Goal: Transaction & Acquisition: Purchase product/service

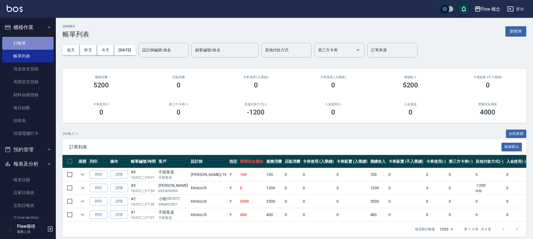
click at [38, 45] on link "打帳單" at bounding box center [27, 43] width 51 height 13
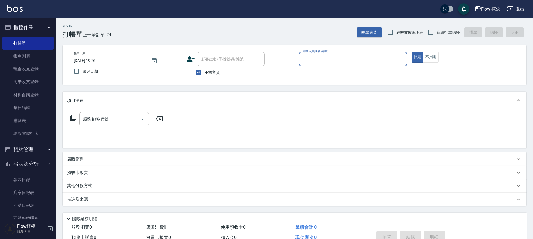
click at [333, 52] on div "服務人員姓名/編號" at bounding box center [353, 59] width 108 height 15
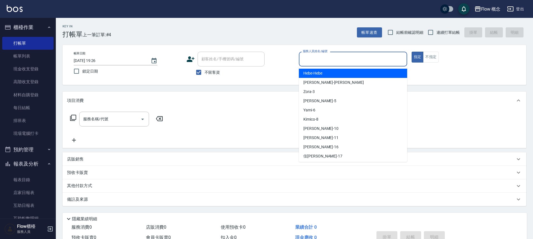
click at [325, 76] on div "Hebe -Hebe" at bounding box center [353, 73] width 108 height 9
type input "Hebe-Hebe"
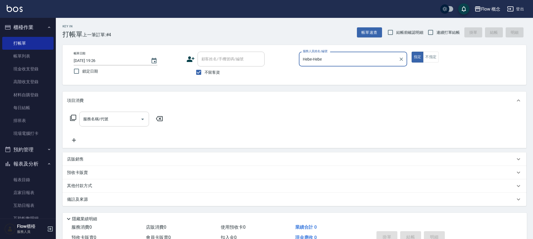
click at [145, 124] on div at bounding box center [142, 119] width 8 height 15
click at [145, 122] on icon "Open" at bounding box center [142, 119] width 7 height 7
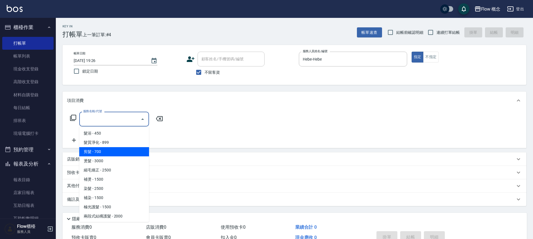
click at [124, 149] on span "剪髮 - 700" at bounding box center [114, 151] width 70 height 9
type input "剪髮(201)"
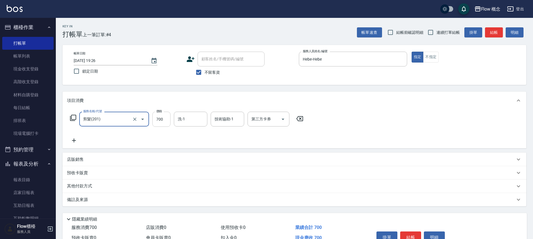
click at [159, 121] on input "700" at bounding box center [161, 119] width 18 height 15
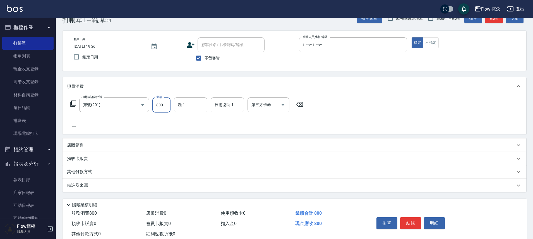
scroll to position [18, 0]
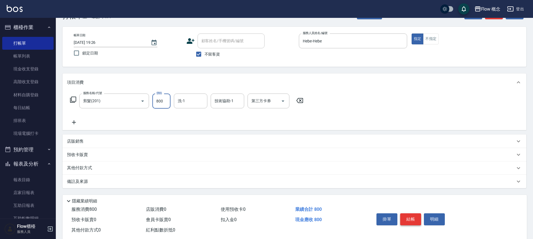
type input "800"
click at [418, 222] on button "結帳" at bounding box center [410, 219] width 21 height 12
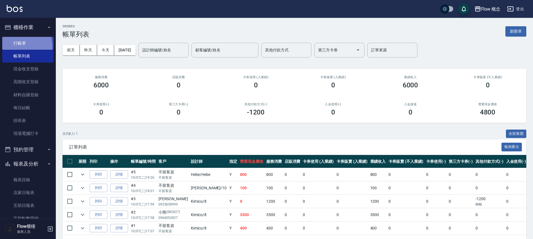
click at [12, 47] on link "打帳單" at bounding box center [27, 43] width 51 height 13
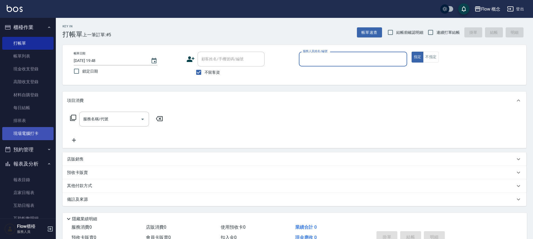
click at [5, 131] on link "現場電腦打卡" at bounding box center [27, 133] width 51 height 13
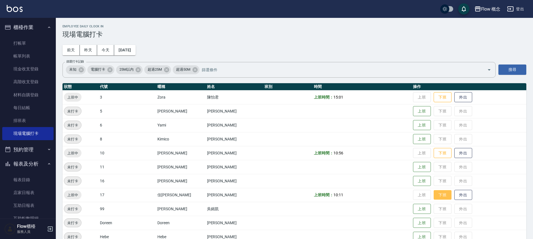
click at [434, 199] on button "下班" at bounding box center [443, 195] width 18 height 10
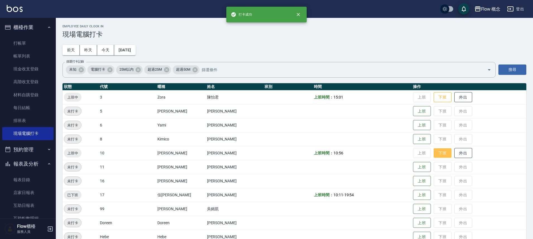
click at [434, 154] on button "下班" at bounding box center [443, 153] width 18 height 10
click at [434, 99] on button "下班" at bounding box center [443, 97] width 18 height 10
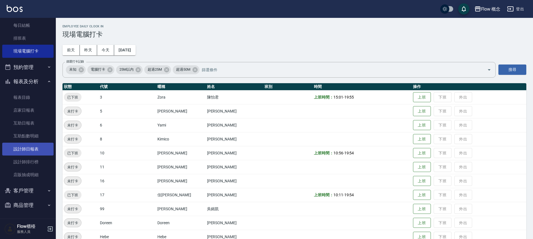
scroll to position [83, 0]
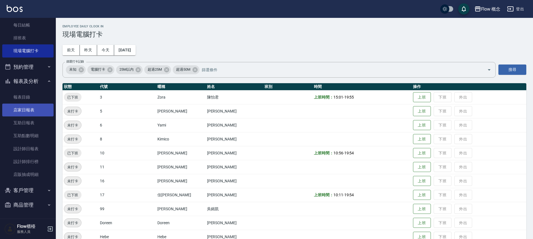
click at [18, 111] on link "店家日報表" at bounding box center [27, 110] width 51 height 13
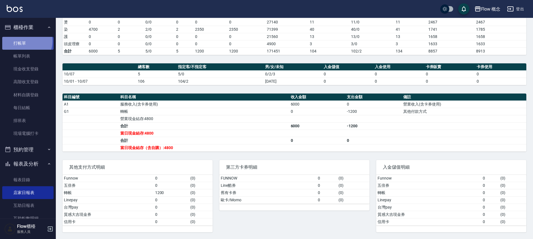
click at [24, 41] on link "打帳單" at bounding box center [27, 43] width 51 height 13
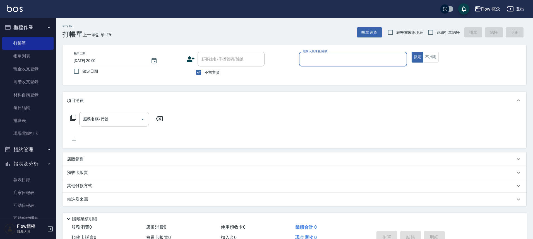
click at [314, 65] on div "服務人員姓名/編號" at bounding box center [353, 59] width 108 height 15
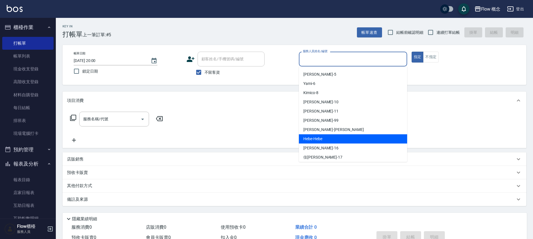
scroll to position [20, 0]
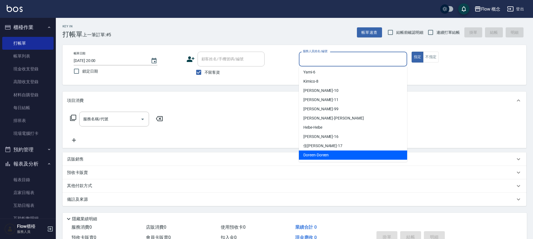
click at [315, 160] on ul "Zora -3 Dora -5 Yami -6 Kimico -8 [PERSON_NAME] -10 [PERSON_NAME] -11 阿肯 -99 [P…" at bounding box center [353, 113] width 108 height 95
click at [314, 156] on span "Doreen -Doreen" at bounding box center [315, 155] width 25 height 6
type input "Doreen-Doreen"
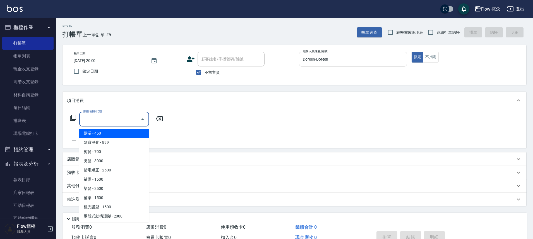
click at [130, 116] on input "服務名稱/代號" at bounding box center [110, 119] width 56 height 10
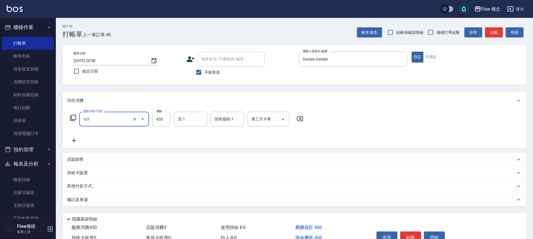
type input "髮浴 (101)"
type input "400"
click at [411, 236] on button "結帳" at bounding box center [410, 237] width 21 height 12
click at [411, 236] on div "掛單 結帳 明細" at bounding box center [410, 238] width 73 height 18
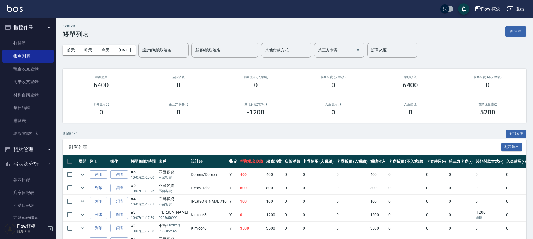
drag, startPoint x: 28, startPoint y: 39, endPoint x: 150, endPoint y: 35, distance: 121.5
click at [28, 39] on link "打帳單" at bounding box center [27, 43] width 51 height 13
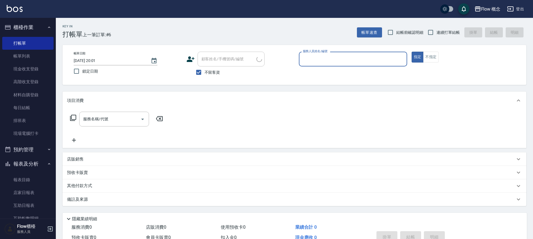
click at [439, 36] on label "連續打單結帳" at bounding box center [442, 33] width 35 height 12
click at [437, 36] on input "連續打單結帳" at bounding box center [431, 33] width 12 height 12
checkbox input "true"
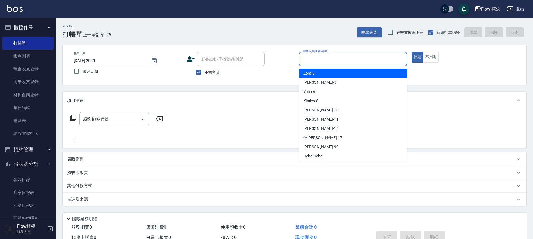
click at [368, 60] on input "服務人員姓名/編號" at bounding box center [352, 59] width 103 height 10
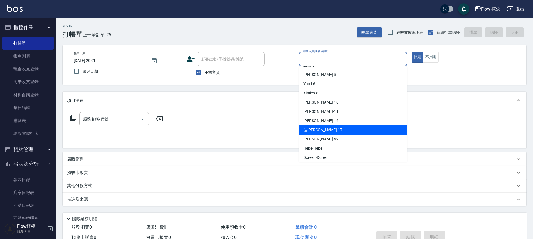
scroll to position [20, 0]
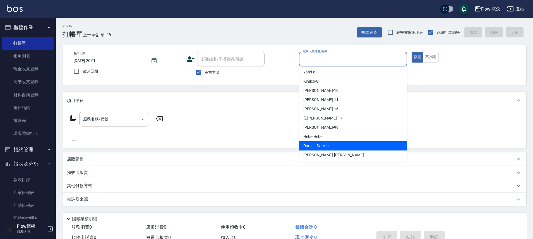
drag, startPoint x: 323, startPoint y: 146, endPoint x: 167, endPoint y: 78, distance: 170.8
click at [323, 147] on span "Doreen -Doreen" at bounding box center [315, 146] width 25 height 6
type input "Doreen-Doreen"
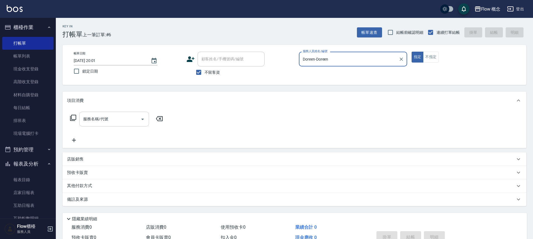
click at [118, 123] on input "服務名稱/代號" at bounding box center [110, 119] width 56 height 10
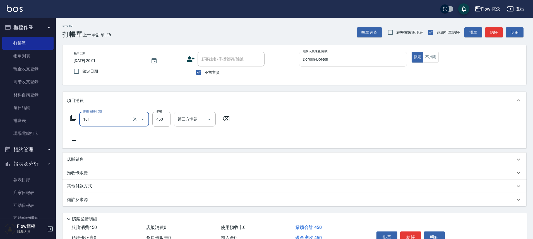
type input "髮浴 (101)"
type input "400"
click at [415, 232] on button "結帳" at bounding box center [410, 237] width 21 height 12
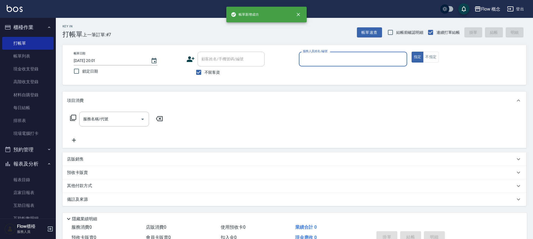
click at [322, 57] on input "服務人員姓名/編號" at bounding box center [352, 59] width 103 height 10
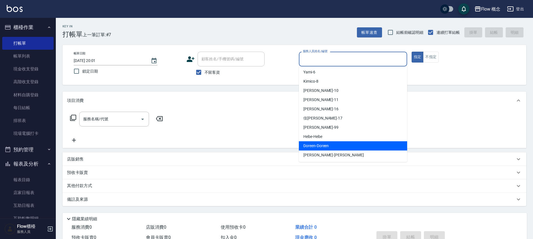
click at [323, 149] on div "Doreen -Doreen" at bounding box center [353, 145] width 108 height 9
type input "Doreen-Doreen"
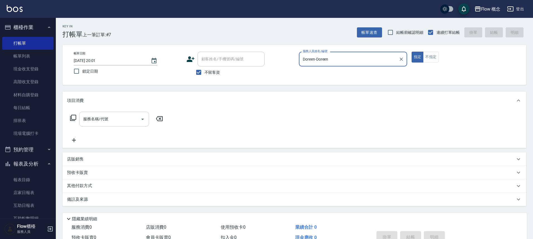
click at [119, 120] on input "服務名稱/代號" at bounding box center [110, 119] width 56 height 10
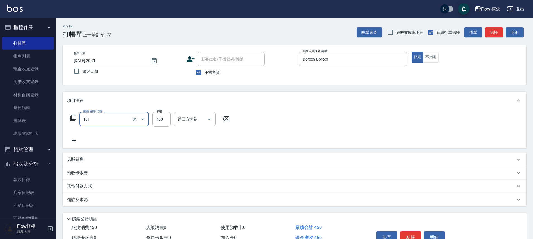
type input "髮浴 (101)"
type input "610"
click at [415, 233] on button "結帳" at bounding box center [410, 237] width 21 height 12
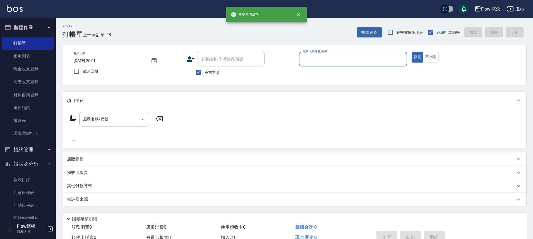
click at [344, 56] on input "服務人員姓名/編號" at bounding box center [352, 59] width 103 height 10
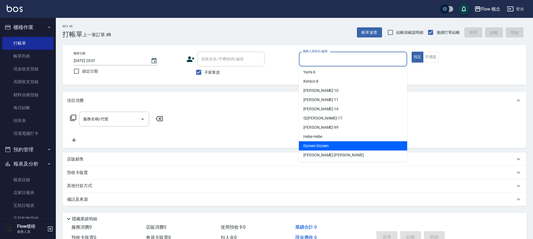
click at [323, 147] on span "Doreen -Doreen" at bounding box center [315, 146] width 25 height 6
type input "Doreen-Doreen"
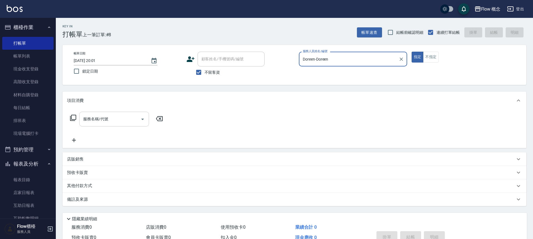
click at [94, 116] on div "服務名稱/代號 服務名稱/代號" at bounding box center [114, 119] width 70 height 15
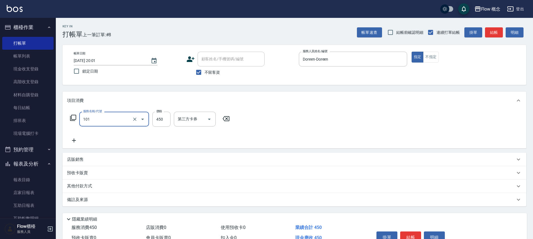
type input "髮浴 (101)"
type input "400"
click at [407, 230] on div "掛單 結帳 明細" at bounding box center [410, 238] width 73 height 18
drag, startPoint x: 409, startPoint y: 236, endPoint x: 406, endPoint y: 236, distance: 3.4
click at [409, 236] on button "結帳" at bounding box center [410, 237] width 21 height 12
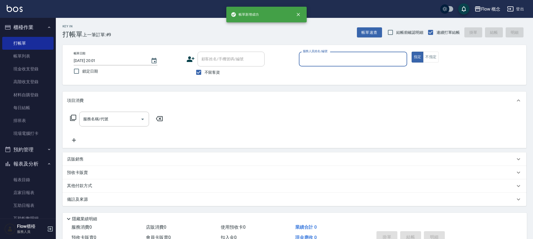
click at [312, 63] on input "服務人員姓名/編號" at bounding box center [352, 59] width 103 height 10
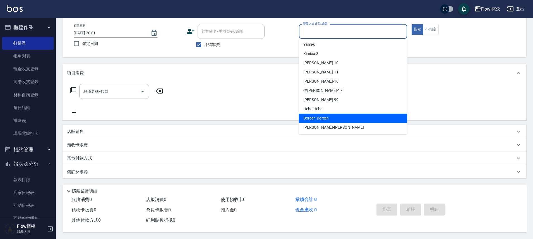
click at [319, 115] on span "Doreen -Doreen" at bounding box center [315, 118] width 25 height 6
type input "Doreen-Doreen"
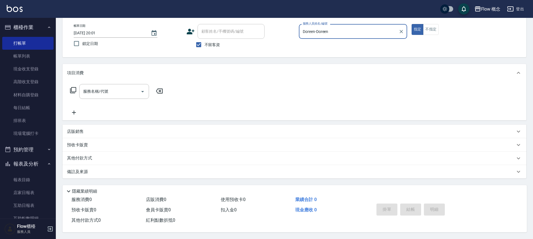
drag, startPoint x: 111, startPoint y: 83, endPoint x: 155, endPoint y: 87, distance: 43.7
click at [112, 84] on div "服務名稱/代號" at bounding box center [114, 91] width 70 height 15
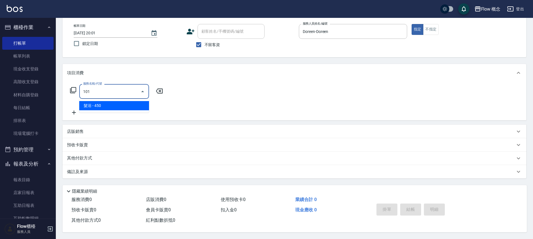
type input "髮浴 (101)"
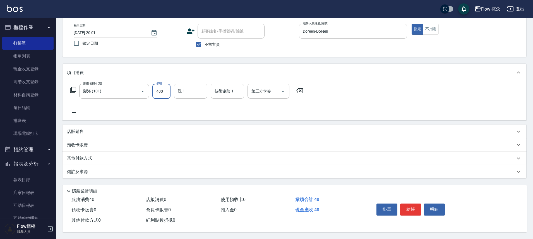
type input "400"
type input "[PERSON_NAME]-10"
click at [417, 208] on button "結帳" at bounding box center [410, 210] width 21 height 12
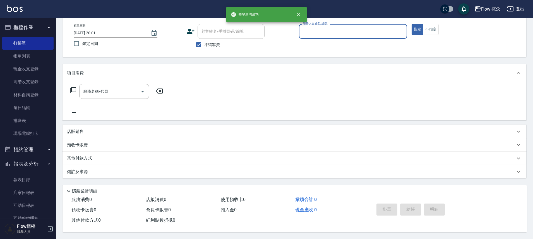
click at [360, 36] on div "服務人員姓名/編號" at bounding box center [353, 31] width 108 height 15
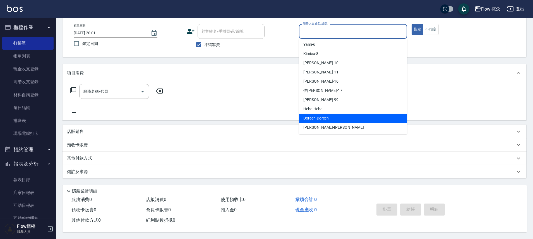
click at [349, 116] on div "Doreen -Doreen" at bounding box center [353, 118] width 108 height 9
type input "Doreen-Doreen"
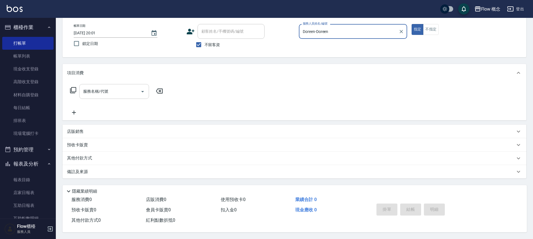
click at [126, 91] on input "服務名稱/代號" at bounding box center [110, 92] width 56 height 10
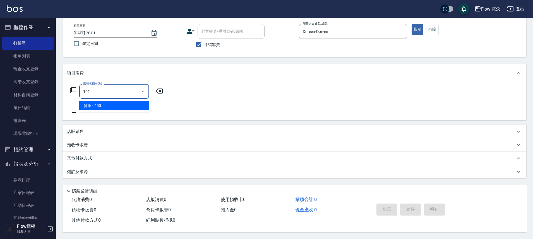
type input "髮浴 (101)"
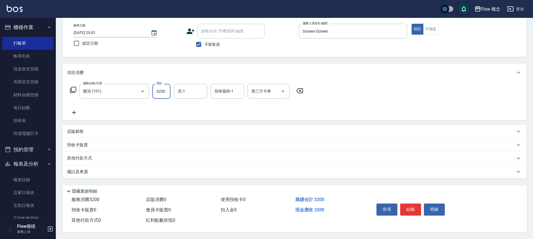
type input "3200"
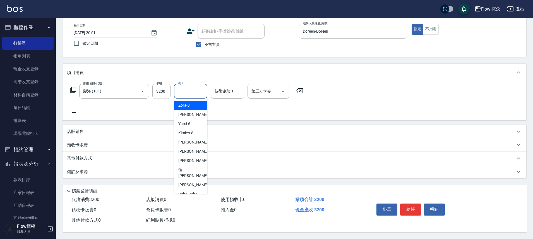
click at [202, 90] on input "洗-1" at bounding box center [190, 91] width 28 height 10
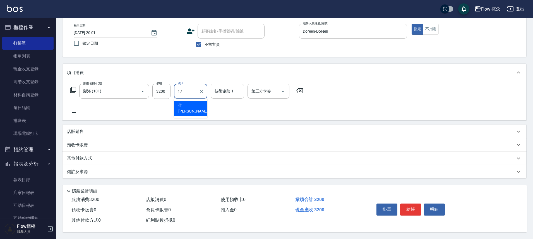
type input "佳[PERSON_NAME]-17"
click at [413, 212] on button "結帳" at bounding box center [410, 210] width 21 height 12
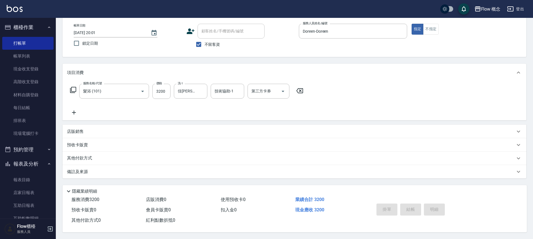
type input "[DATE] 20:02"
click at [344, 36] on div "服務人員姓名/編號 服務人員姓名/編號" at bounding box center [353, 34] width 108 height 21
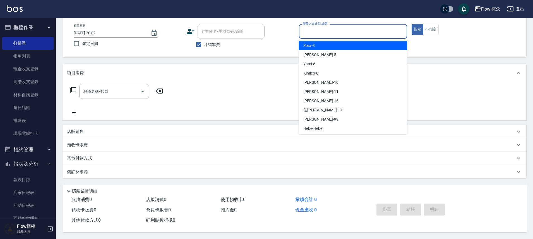
click at [340, 33] on input "服務人員姓名/編號" at bounding box center [352, 32] width 103 height 10
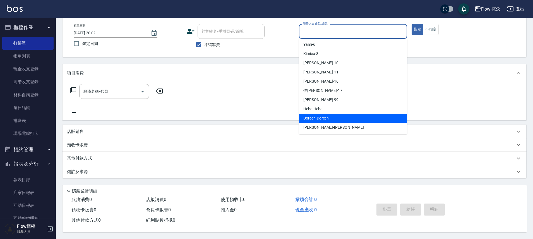
click at [322, 115] on span "Doreen -Doreen" at bounding box center [315, 118] width 25 height 6
type input "Doreen-Doreen"
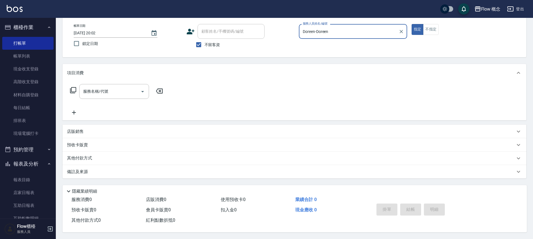
click at [113, 82] on div "服務名稱/代號 服務名稱/代號" at bounding box center [295, 101] width 464 height 39
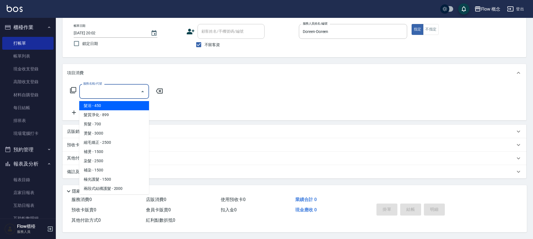
click at [111, 90] on input "服務名稱/代號" at bounding box center [110, 92] width 56 height 10
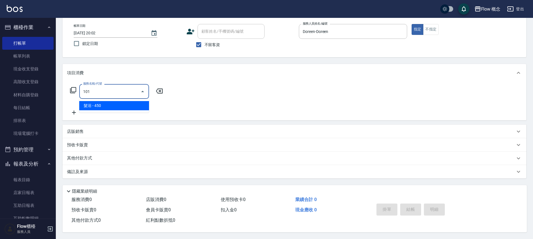
type input "髮浴 (101)"
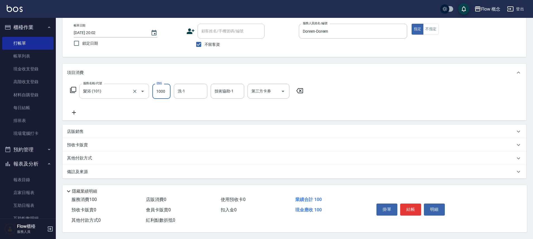
type input "1000"
type input "佳[PERSON_NAME]-17"
click at [418, 209] on button "結帳" at bounding box center [410, 210] width 21 height 12
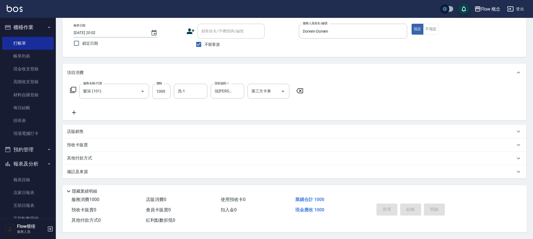
type input "[DATE] 20:03"
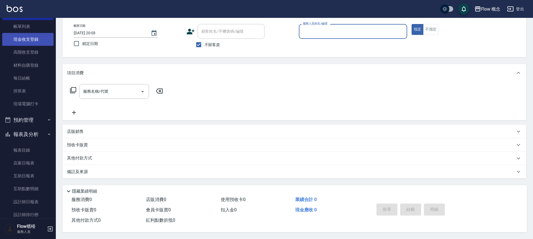
scroll to position [0, 0]
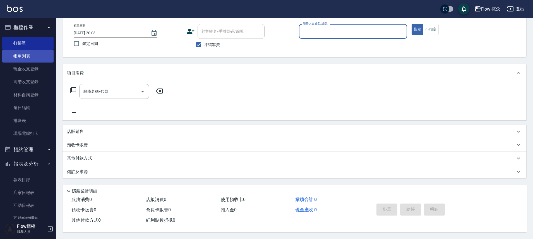
click at [29, 59] on link "帳單列表" at bounding box center [27, 56] width 51 height 13
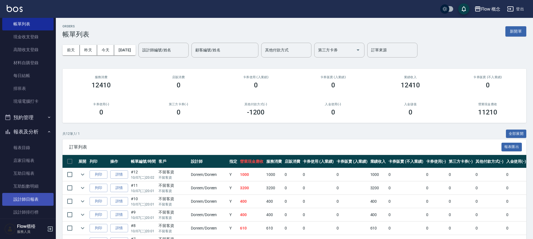
scroll to position [83, 0]
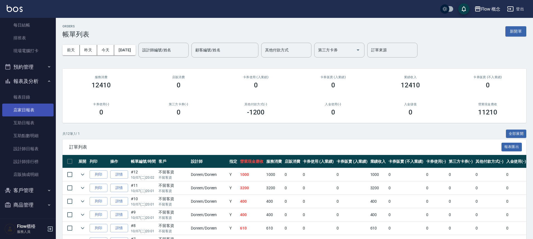
click at [41, 113] on link "店家日報表" at bounding box center [27, 110] width 51 height 13
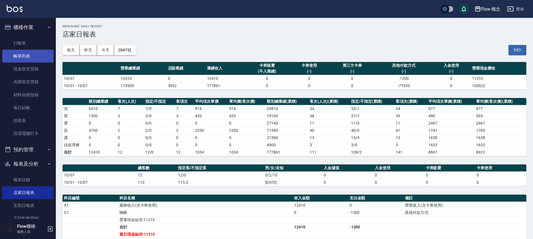
click at [13, 54] on link "帳單列表" at bounding box center [27, 56] width 51 height 13
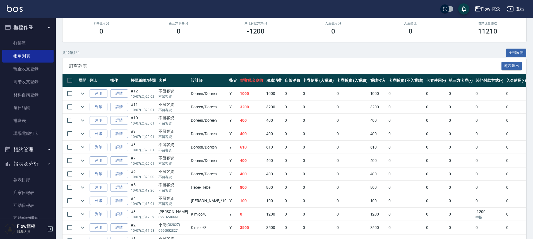
scroll to position [116, 0]
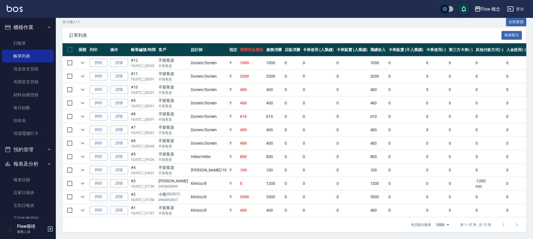
click at [244, 63] on td "1000" at bounding box center [252, 62] width 26 height 13
click at [241, 75] on td "3200" at bounding box center [252, 76] width 26 height 13
click at [181, 56] on td "不留客資 不留客資" at bounding box center [173, 62] width 32 height 13
drag, startPoint x: 173, startPoint y: 65, endPoint x: 173, endPoint y: 68, distance: 2.8
click at [173, 67] on tbody "列印 詳情 #12 10/07 (二) 20:02 不留客資 不留客資 Doreen /Doreen Y 1000 1000 0 0 0 1000 0 0 0…" at bounding box center [310, 136] width 494 height 161
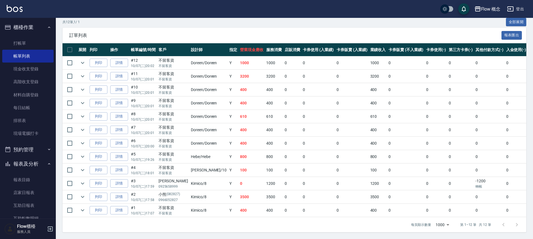
click at [168, 84] on div "不留客資" at bounding box center [174, 87] width 30 height 6
click at [167, 98] on div "不留客資" at bounding box center [174, 101] width 30 height 6
click at [177, 123] on td "不留客資 不留客資" at bounding box center [173, 129] width 32 height 13
click at [178, 130] on p "不留客資" at bounding box center [174, 132] width 30 height 5
click at [179, 157] on p "不留客資" at bounding box center [174, 159] width 30 height 5
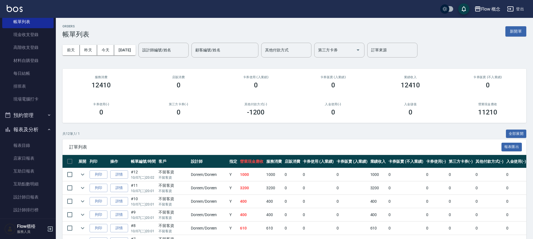
scroll to position [83, 0]
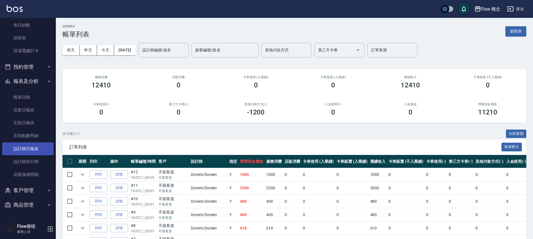
click at [25, 154] on link "設計師日報表" at bounding box center [27, 148] width 51 height 13
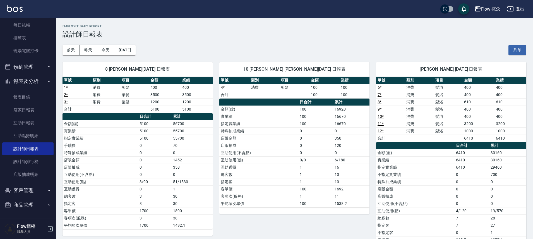
click at [90, 89] on td "1 *" at bounding box center [77, 87] width 29 height 7
click at [94, 94] on td "消費" at bounding box center [105, 94] width 29 height 7
click at [66, 86] on link "1 *" at bounding box center [66, 87] width 4 height 4
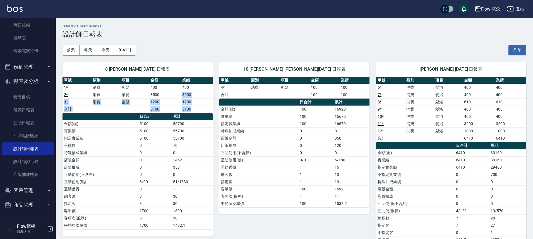
drag, startPoint x: 200, startPoint y: 91, endPoint x: 196, endPoint y: 109, distance: 18.3
click at [196, 109] on tbody "1 * 消費 剪髮 400 400 2 * 消費 染髮 3500 3500 3 * 消費 染髮 1200 1200 合計 5100 5100" at bounding box center [138, 98] width 150 height 29
click at [196, 109] on td "5100" at bounding box center [197, 109] width 32 height 7
drag, startPoint x: 196, startPoint y: 109, endPoint x: 84, endPoint y: 87, distance: 113.6
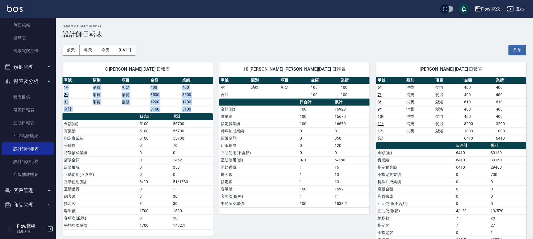
click at [84, 87] on tbody "1 * 消費 剪髮 400 400 2 * 消費 染髮 3500 3500 3 * 消費 染髮 1200 1200 合計 5100 5100" at bounding box center [138, 98] width 150 height 29
click at [90, 87] on td "1 *" at bounding box center [77, 87] width 29 height 7
drag, startPoint x: 85, startPoint y: 87, endPoint x: 179, endPoint y: 106, distance: 95.8
click at [179, 106] on tbody "1 * 消費 剪髮 400 400 2 * 消費 染髮 3500 3500 3 * 消費 染髮 1200 1200 合計 5100 5100" at bounding box center [138, 98] width 150 height 29
click at [182, 105] on td "1200" at bounding box center [197, 101] width 32 height 7
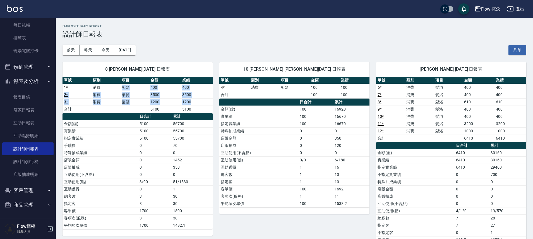
drag, startPoint x: 204, startPoint y: 104, endPoint x: 101, endPoint y: 86, distance: 104.1
click at [101, 86] on tbody "1 * 消費 剪髮 400 400 2 * 消費 染髮 3500 3500 3 * 消費 染髮 1200 1200 合計 5100 5100" at bounding box center [138, 98] width 150 height 29
click at [79, 87] on td "1 *" at bounding box center [77, 87] width 29 height 7
drag, startPoint x: 132, startPoint y: 94, endPoint x: 188, endPoint y: 97, distance: 55.7
click at [188, 97] on tbody "1 * 消費 剪髮 400 400 2 * 消費 染髮 3500 3500 3 * 消費 染髮 1200 1200 合計 5100 5100" at bounding box center [138, 98] width 150 height 29
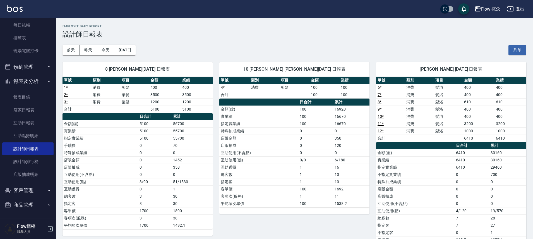
click at [193, 107] on td "5100" at bounding box center [197, 109] width 32 height 7
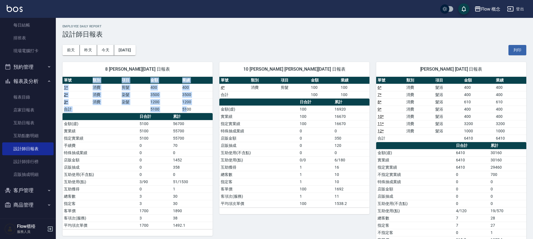
drag, startPoint x: 95, startPoint y: 90, endPoint x: 63, endPoint y: 83, distance: 32.6
click at [63, 84] on tbody "1 * 消費 剪髮 400 400 2 * 消費 染髮 3500 3500 3 * 消費 染髮 1200 1200 合計 5100 5100" at bounding box center [138, 98] width 150 height 29
click at [63, 84] on td "1 *" at bounding box center [77, 87] width 29 height 7
drag, startPoint x: 96, startPoint y: 94, endPoint x: 193, endPoint y: 102, distance: 96.9
click at [193, 102] on tbody "1 * 消費 剪髮 400 400 2 * 消費 染髮 3500 3500 3 * 消費 染髮 1200 1200 合計 5100 5100" at bounding box center [138, 98] width 150 height 29
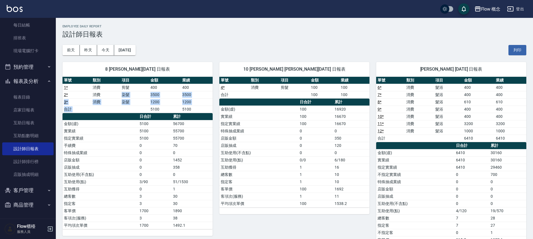
drag, startPoint x: 153, startPoint y: 98, endPoint x: 138, endPoint y: 91, distance: 16.7
click at [138, 91] on tbody "1 * 消費 剪髮 400 400 2 * 消費 染髮 3500 3500 3 * 消費 染髮 1200 1200 合計 5100 5100" at bounding box center [138, 98] width 150 height 29
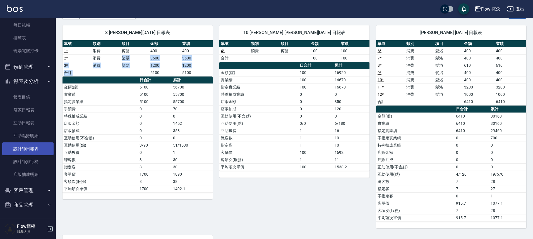
scroll to position [38, 0]
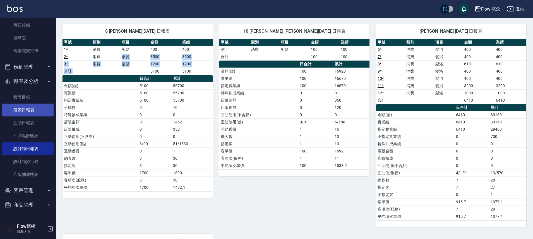
click at [39, 112] on link "店家日報表" at bounding box center [27, 110] width 51 height 13
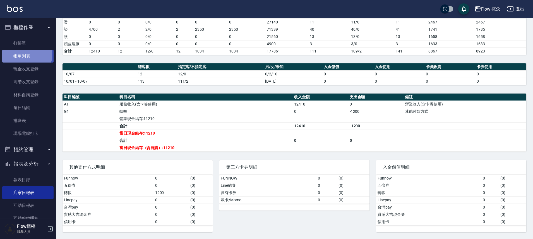
click at [25, 55] on link "帳單列表" at bounding box center [27, 56] width 51 height 13
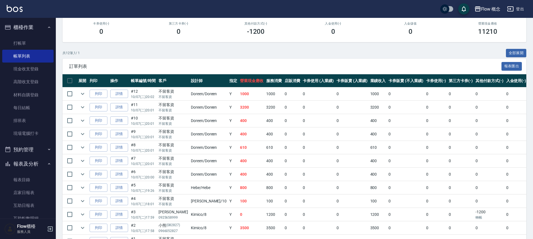
scroll to position [116, 0]
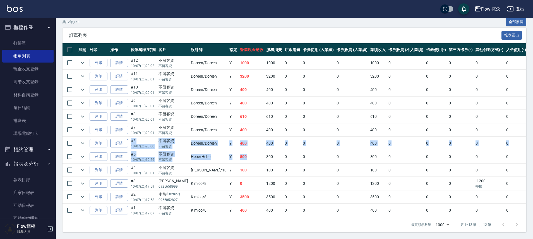
drag, startPoint x: 234, startPoint y: 152, endPoint x: 125, endPoint y: 142, distance: 109.9
click at [125, 142] on tbody "列印 詳情 #12 10/07 (二) 20:02 不留客資 不留客資 Doreen /Doreen Y 1000 1000 0 0 0 1000 0 0 0…" at bounding box center [310, 136] width 494 height 161
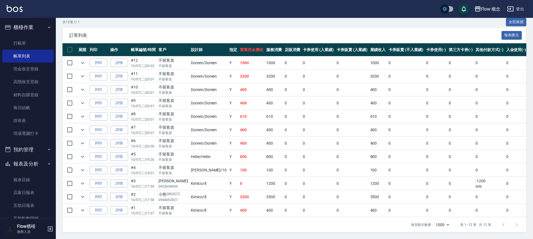
drag, startPoint x: 132, startPoint y: 108, endPoint x: 166, endPoint y: 152, distance: 55.9
click at [166, 152] on tbody "列印 詳情 #12 10/07 (二) 20:02 不留客資 不留客資 Doreen /Doreen Y 1000 1000 0 0 0 1000 0 0 0…" at bounding box center [310, 136] width 494 height 161
drag, startPoint x: 151, startPoint y: 119, endPoint x: 188, endPoint y: 150, distance: 48.7
click at [188, 150] on tbody "列印 詳情 #12 10/07 (二) 20:02 不留客資 不留客資 Doreen /Doreen Y 1000 1000 0 0 0 1000 0 0 0…" at bounding box center [310, 136] width 494 height 161
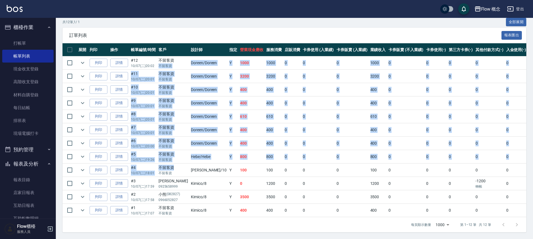
drag, startPoint x: 173, startPoint y: 157, endPoint x: 159, endPoint y: 57, distance: 100.9
click at [159, 58] on tbody "列印 詳情 #12 10/07 (二) 20:02 不留客資 不留客資 Doreen /Doreen Y 1000 1000 0 0 0 1000 0 0 0…" at bounding box center [310, 136] width 494 height 161
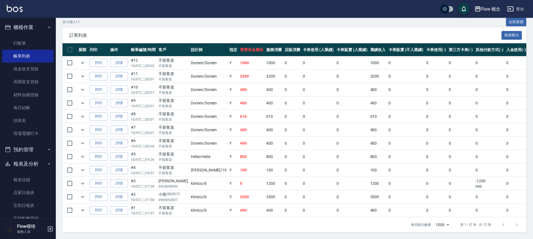
click at [159, 58] on div "不留客資" at bounding box center [174, 61] width 30 height 6
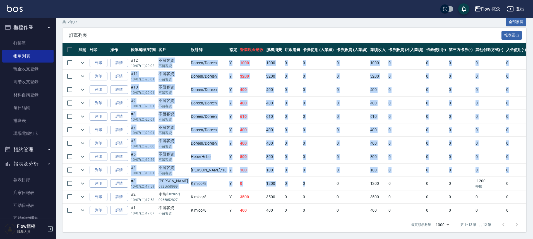
drag, startPoint x: 159, startPoint y: 57, endPoint x: 300, endPoint y: 181, distance: 188.3
click at [300, 181] on tbody "列印 詳情 #12 10/07 (二) 20:02 不留客資 不留客資 Doreen /Doreen Y 1000 1000 0 0 0 1000 0 0 0…" at bounding box center [310, 136] width 494 height 161
click at [301, 182] on td "0" at bounding box center [318, 183] width 34 height 13
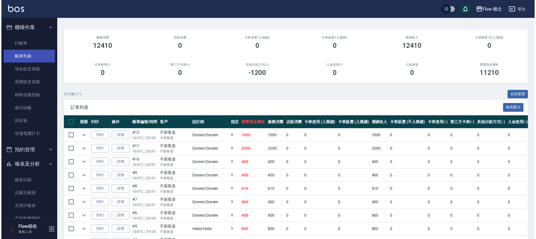
scroll to position [0, 0]
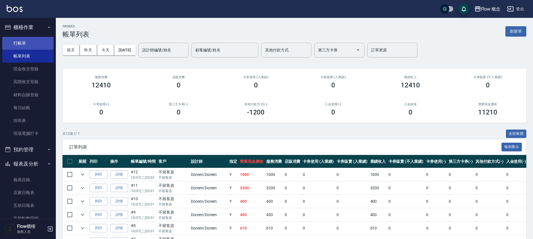
click at [33, 43] on link "打帳單" at bounding box center [27, 43] width 51 height 13
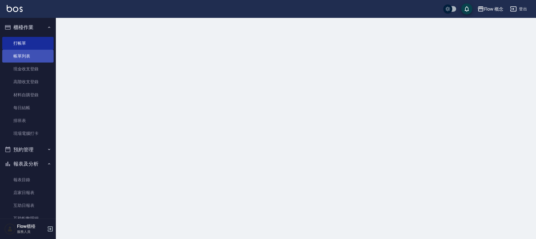
click at [27, 56] on link "帳單列表" at bounding box center [27, 56] width 51 height 13
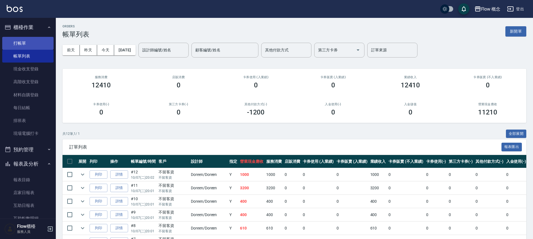
click at [38, 39] on link "打帳單" at bounding box center [27, 43] width 51 height 13
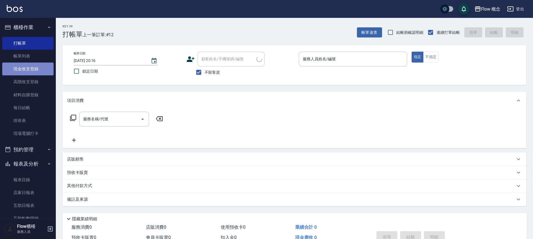
click at [41, 64] on link "現金收支登錄" at bounding box center [27, 69] width 51 height 13
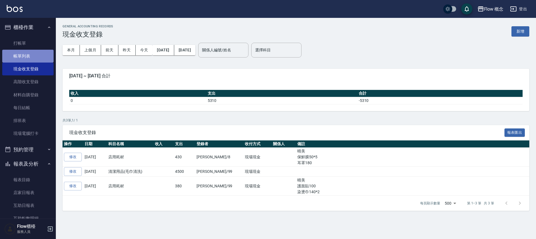
click at [42, 58] on link "帳單列表" at bounding box center [27, 56] width 51 height 13
click at [38, 40] on link "打帳單" at bounding box center [27, 43] width 51 height 13
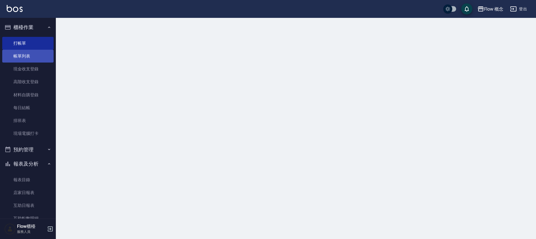
click at [37, 52] on link "帳單列表" at bounding box center [27, 56] width 51 height 13
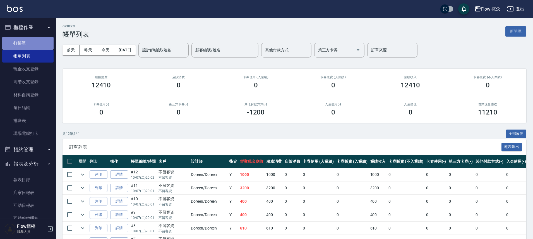
click at [31, 42] on link "打帳單" at bounding box center [27, 43] width 51 height 13
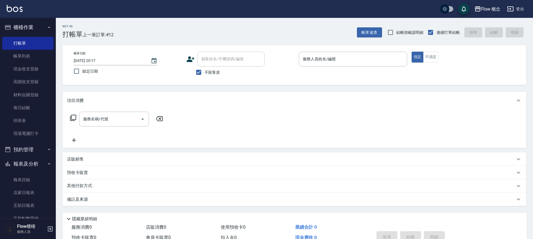
drag, startPoint x: 216, startPoint y: 100, endPoint x: 210, endPoint y: 88, distance: 13.0
click at [217, 100] on div "項目消費" at bounding box center [291, 101] width 448 height 6
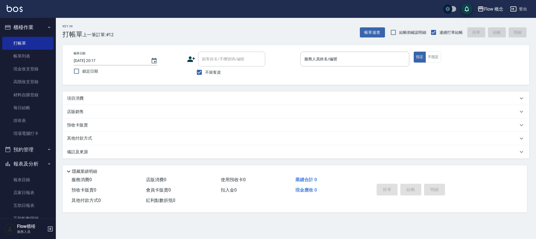
click at [299, 66] on div "帳單日期 [DATE] 20:17 鎖定日期 顧客姓名/手機號碼/編號 顧客姓名/手機號碼/編號 不留客資 服務人員姓名/編號 服務人員姓名/編號 指定 不指定" at bounding box center [295, 65] width 453 height 27
click at [319, 61] on input "服務人員姓名/編號" at bounding box center [355, 59] width 104 height 10
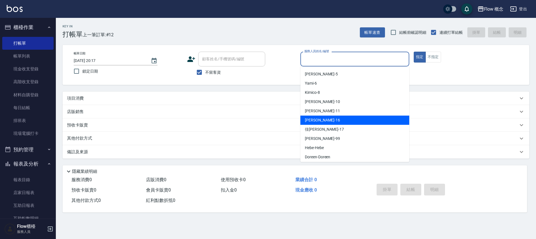
scroll to position [20, 0]
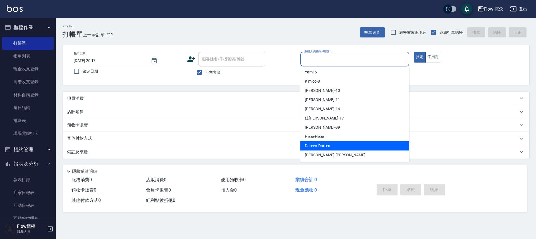
click at [336, 146] on div "Doreen -Doreen" at bounding box center [354, 145] width 109 height 9
type input "Doreen-Doreen"
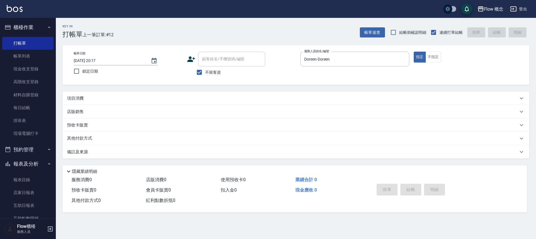
click at [141, 98] on div "項目消費" at bounding box center [292, 98] width 451 height 6
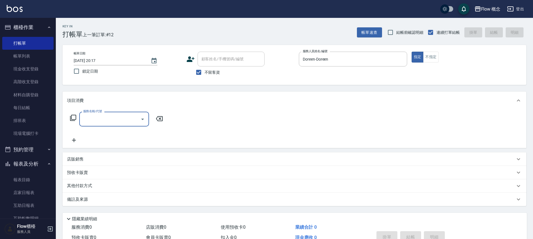
scroll to position [0, 0]
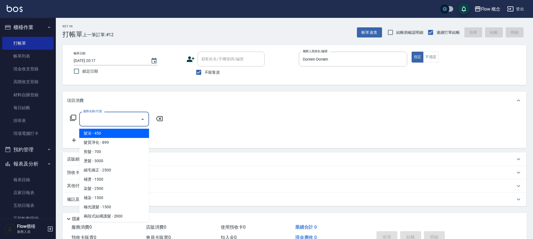
click at [117, 117] on input "服務名稱/代號" at bounding box center [110, 119] width 56 height 10
click at [131, 133] on span "髮浴 - 450" at bounding box center [114, 133] width 70 height 9
type input "髮浴 (101)"
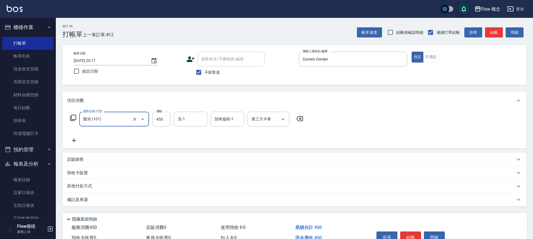
click at [171, 120] on div "服務名稱/代號 髮浴 (101) 服務名稱/代號 價格 450 價格 洗-1 洗-1 技術協助-1 技術協助-1 第三方卡券 第三方卡券" at bounding box center [187, 119] width 240 height 15
click at [166, 120] on input "450" at bounding box center [161, 119] width 18 height 15
type input "101"
type input "2600"
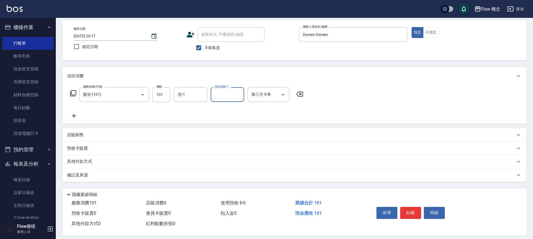
scroll to position [30, 0]
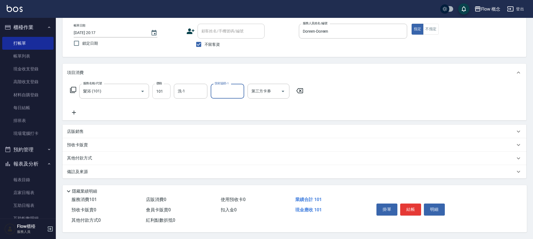
click at [166, 94] on input "101" at bounding box center [161, 91] width 18 height 15
type input "2600"
click at [406, 206] on button "結帳" at bounding box center [410, 210] width 21 height 12
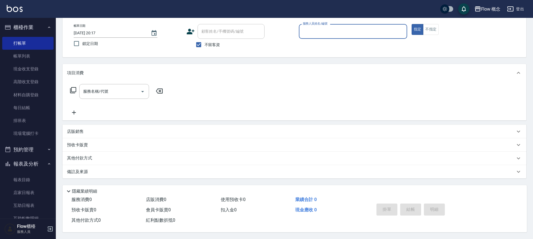
scroll to position [83, 0]
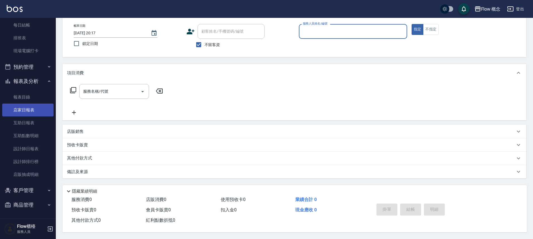
click at [31, 111] on link "店家日報表" at bounding box center [27, 110] width 51 height 13
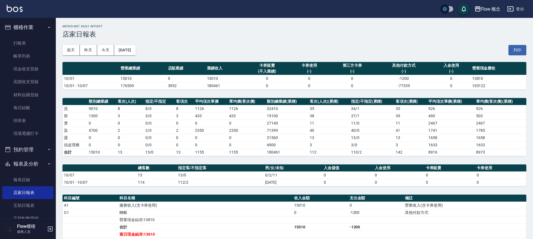
drag, startPoint x: 33, startPoint y: 56, endPoint x: 113, endPoint y: 0, distance: 97.3
click at [33, 55] on link "帳單列表" at bounding box center [27, 56] width 51 height 13
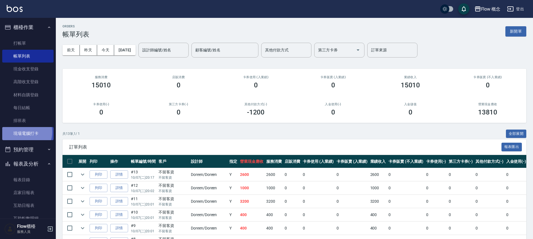
click at [23, 132] on link "現場電腦打卡" at bounding box center [27, 133] width 51 height 13
